Goal: Information Seeking & Learning: Learn about a topic

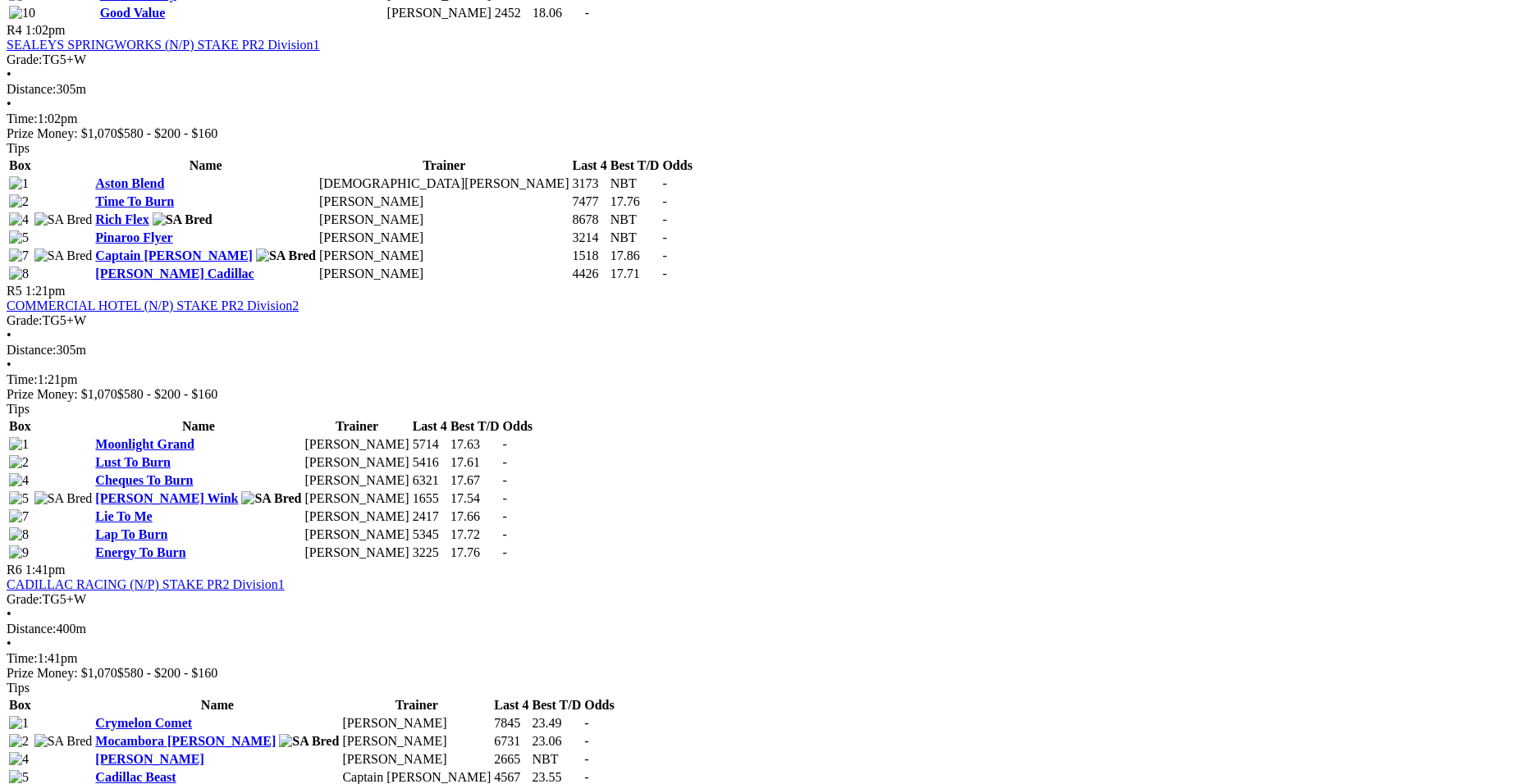
scroll to position [1724, 0]
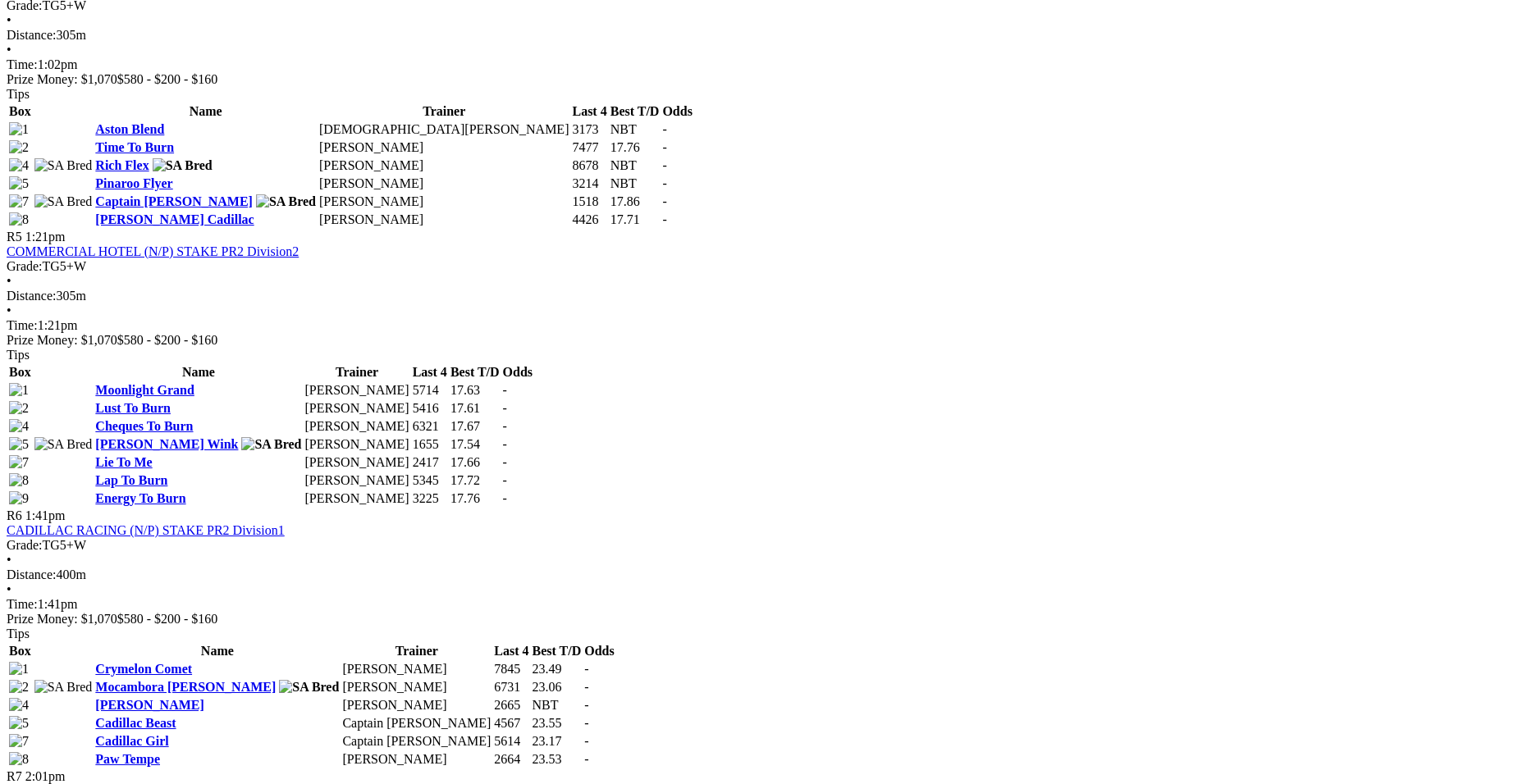
drag, startPoint x: 1520, startPoint y: 9, endPoint x: 1135, endPoint y: 696, distance: 787.5
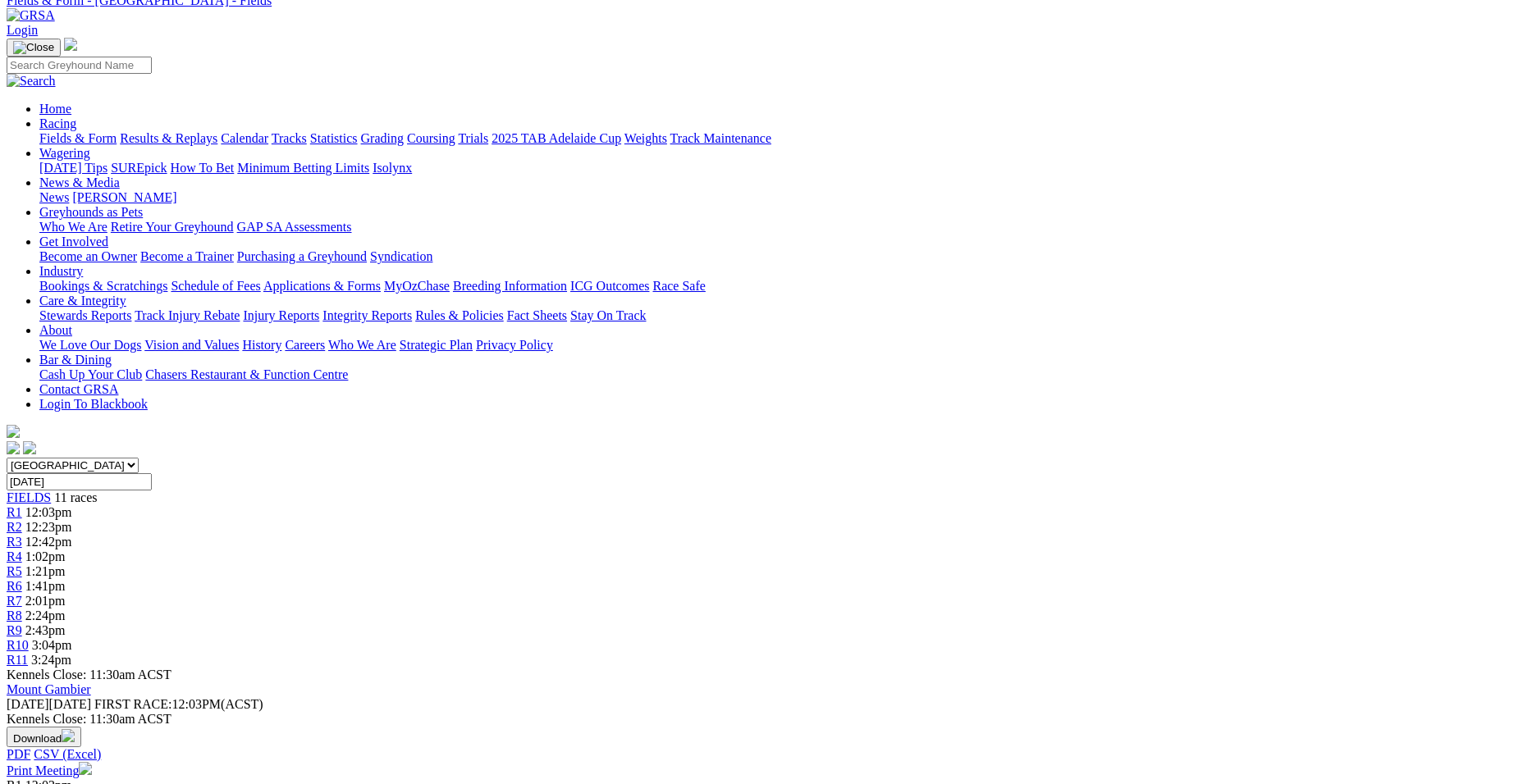
scroll to position [0, 0]
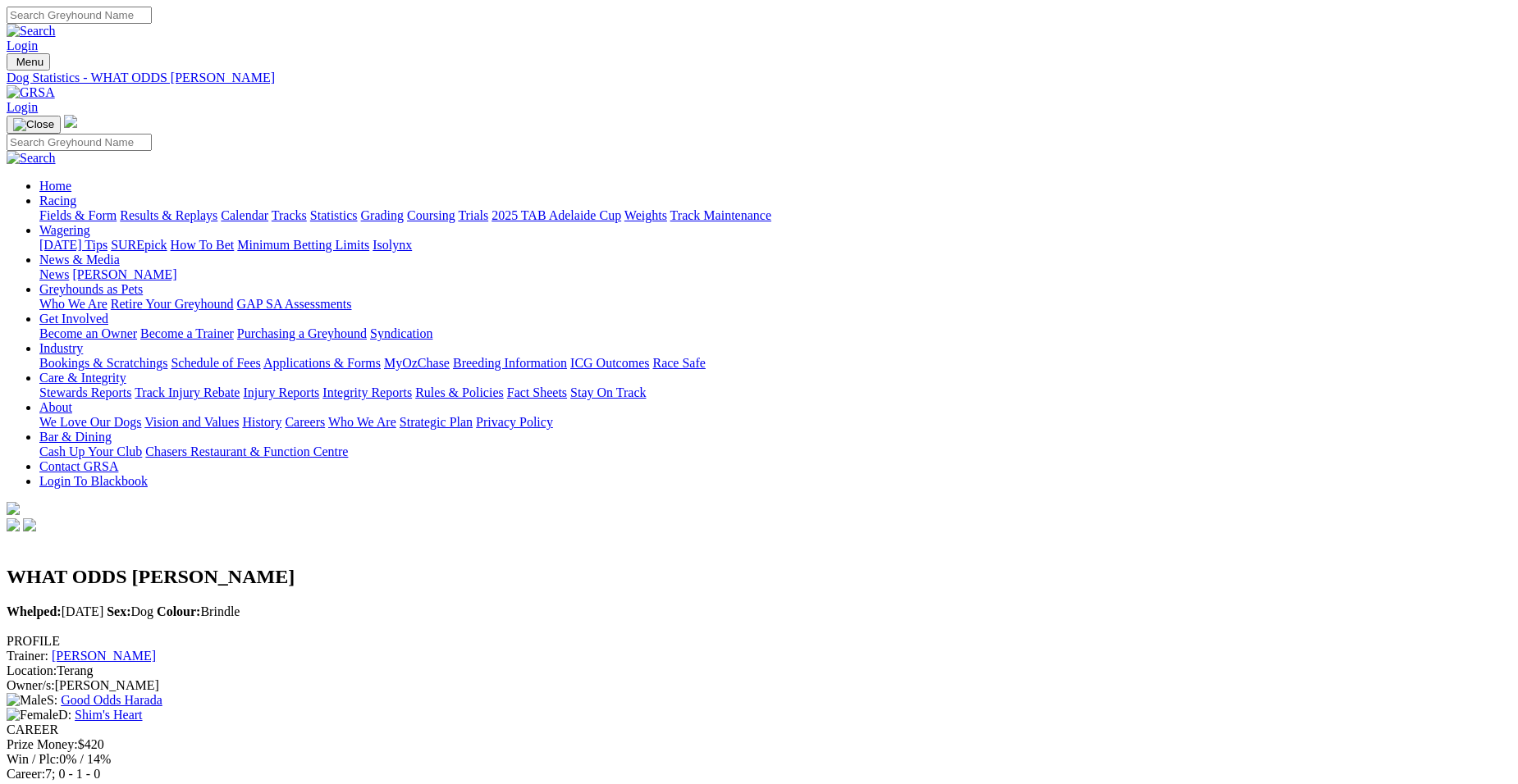
scroll to position [492, 0]
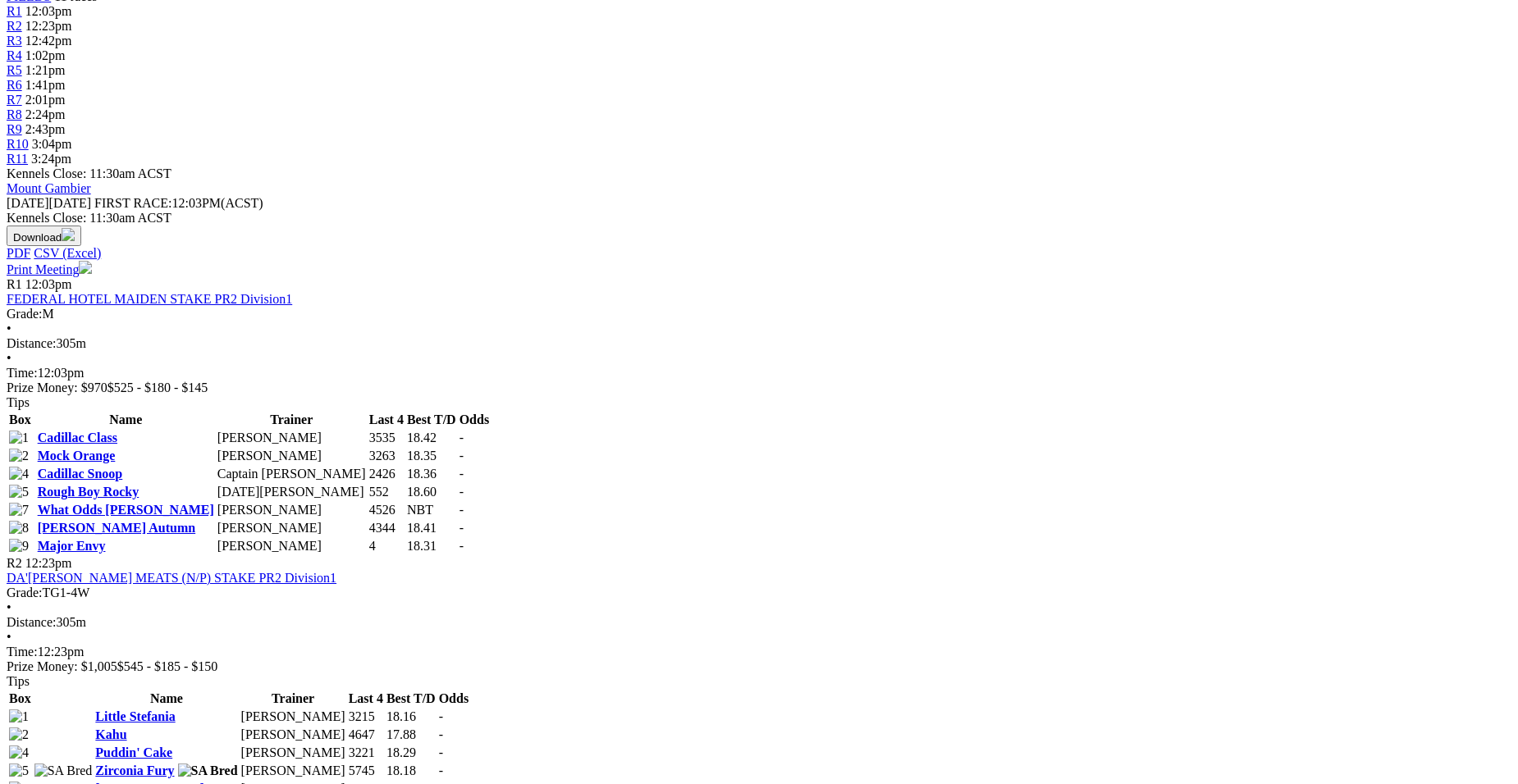
scroll to position [644, 0]
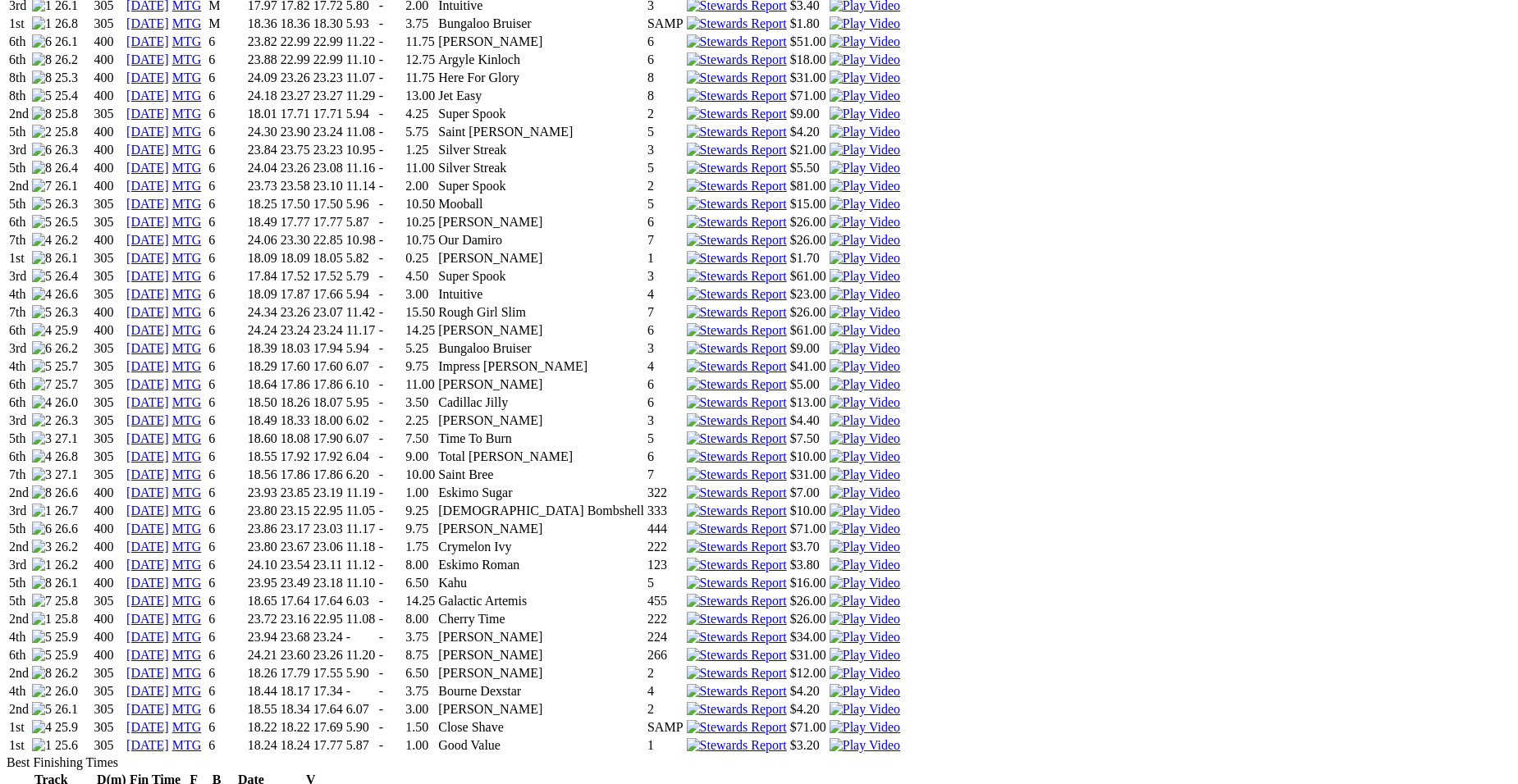
scroll to position [1385, 0]
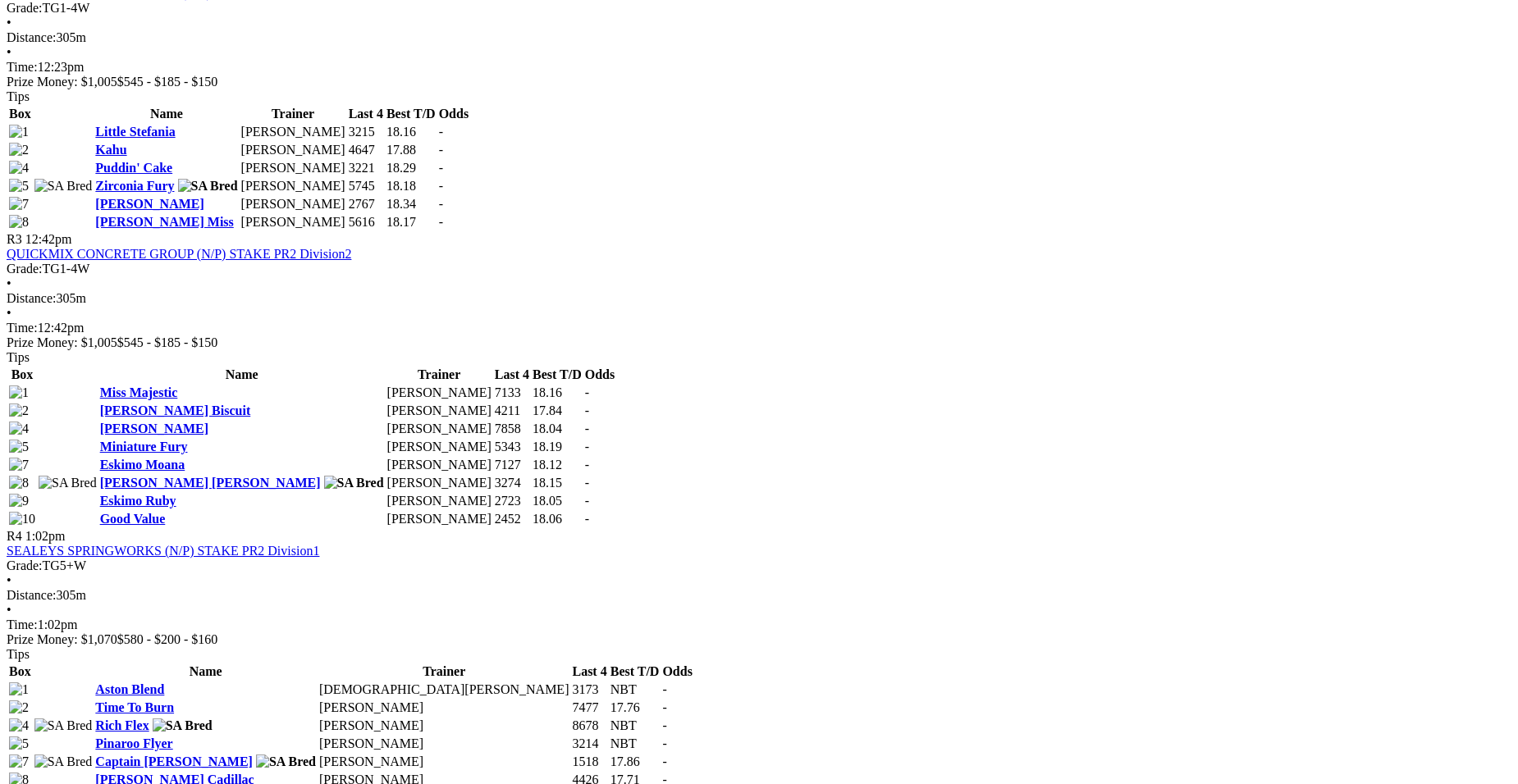
scroll to position [1179, 0]
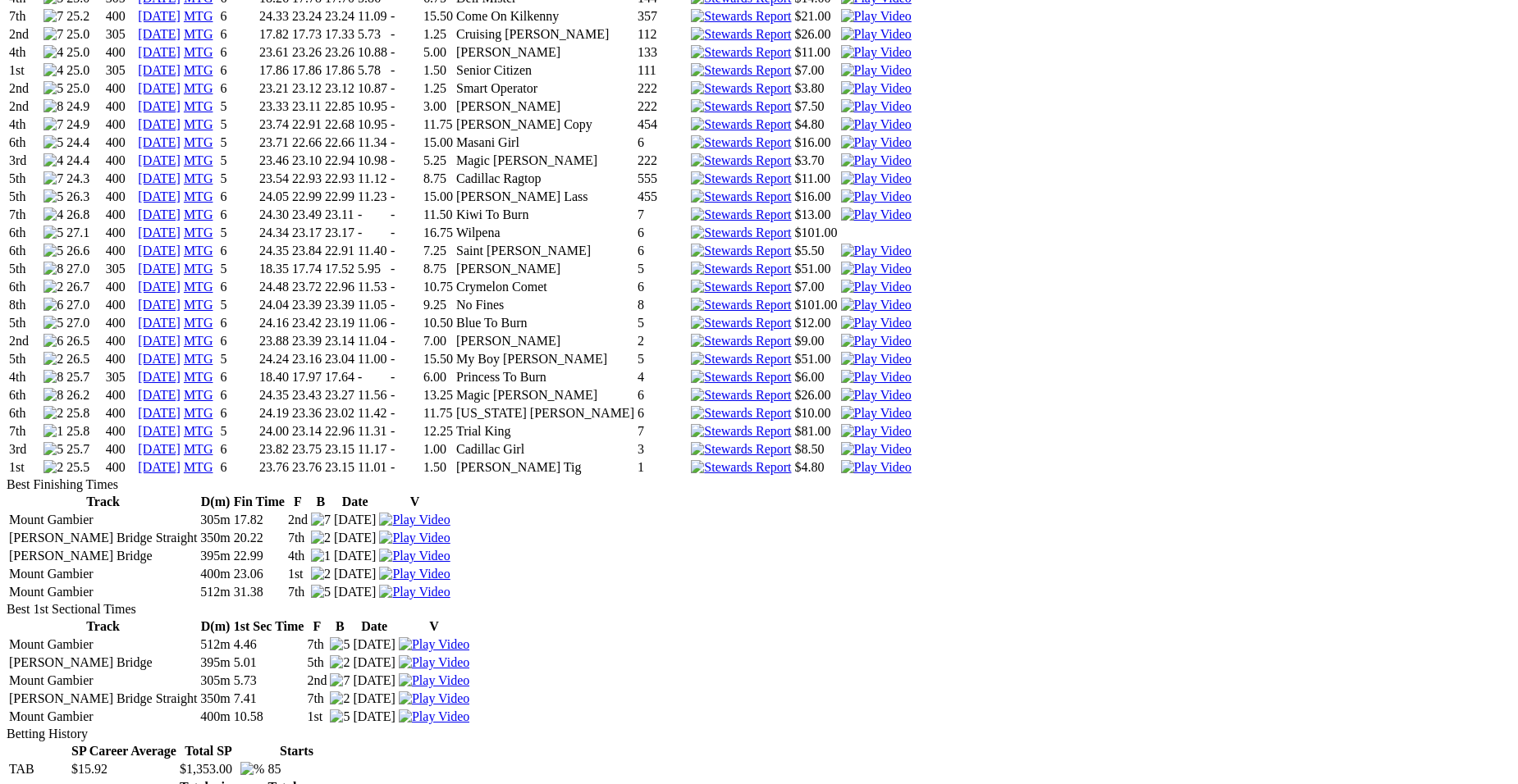
scroll to position [2313, 0]
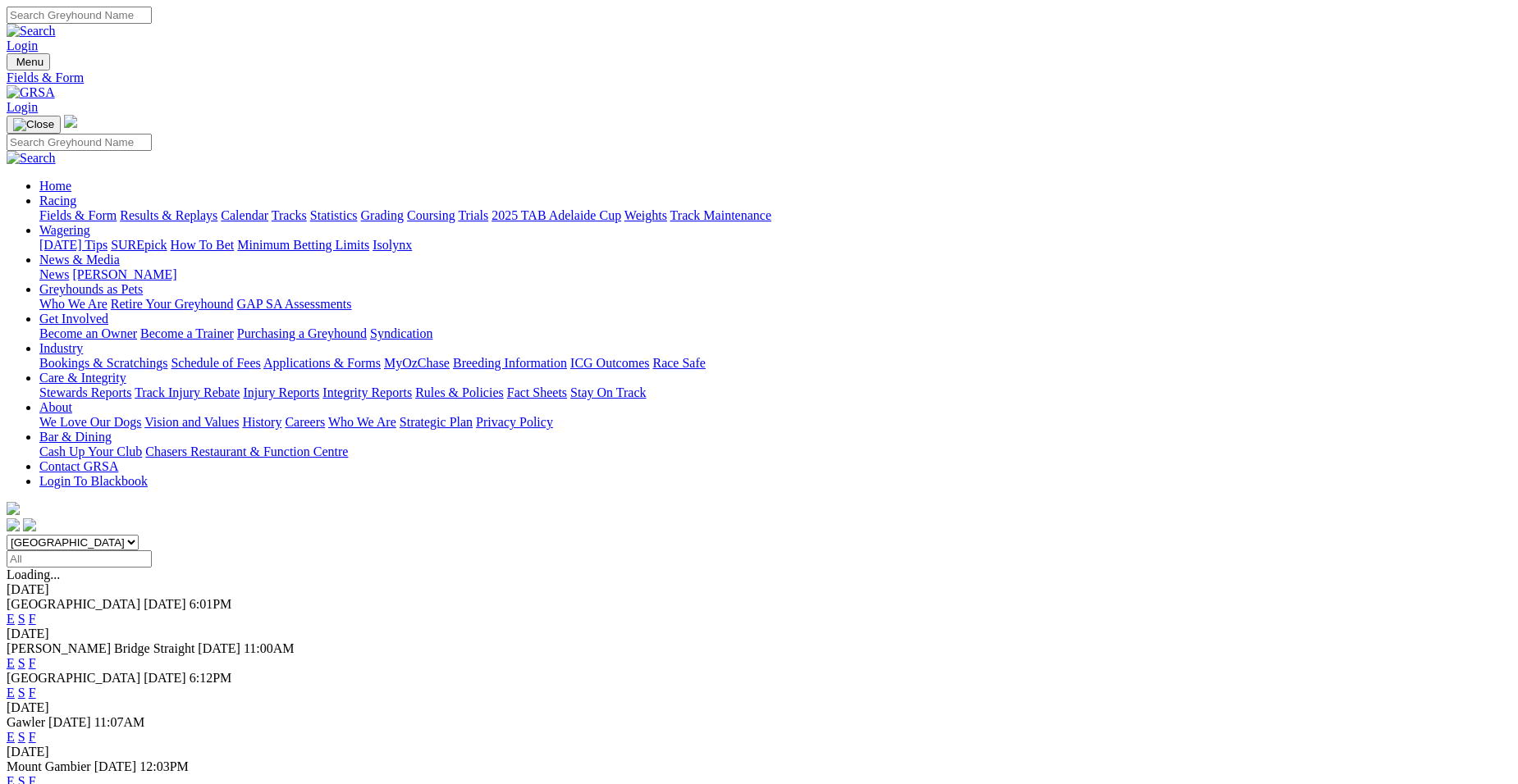
click at [36, 775] on link "F" at bounding box center [32, 781] width 7 height 14
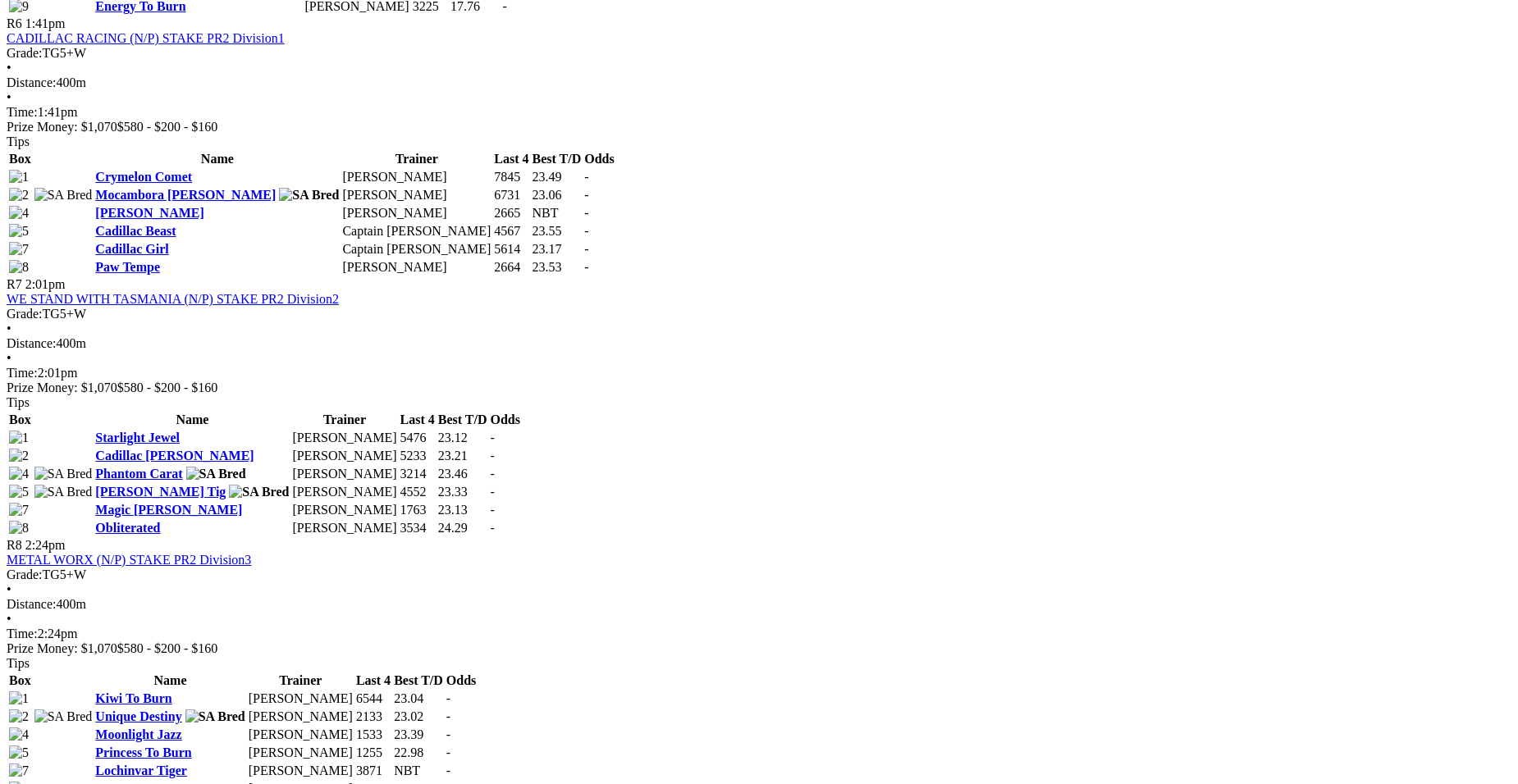
scroll to position [2227, 0]
